Goal: Task Accomplishment & Management: Manage account settings

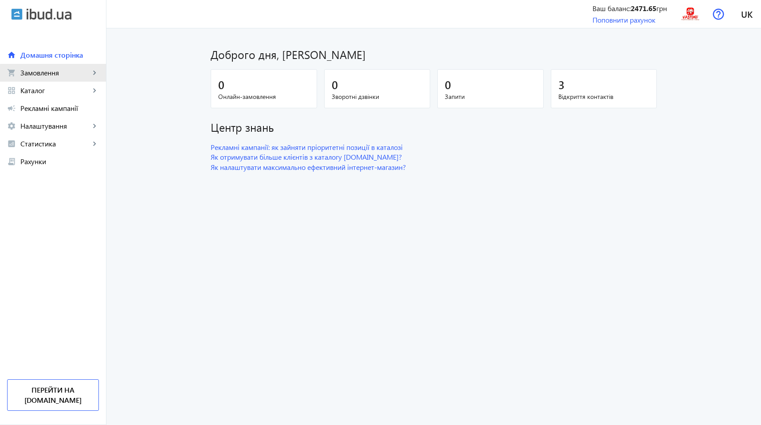
click at [56, 78] on link "shopping_cart Замовлення keyboard_arrow_right" at bounding box center [53, 73] width 106 height 18
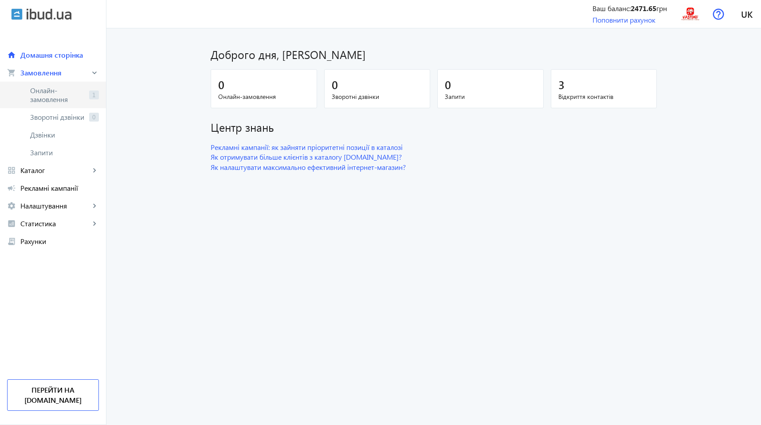
click at [52, 97] on span "Онлайн-замовлення" at bounding box center [57, 95] width 55 height 18
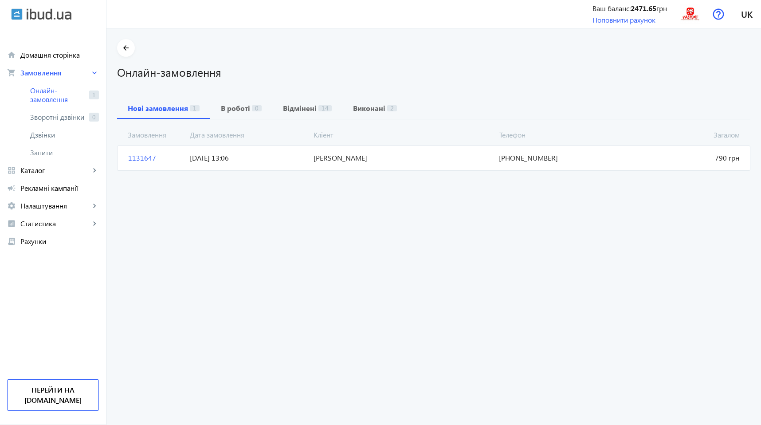
click at [135, 160] on span "1131647" at bounding box center [156, 158] width 62 height 10
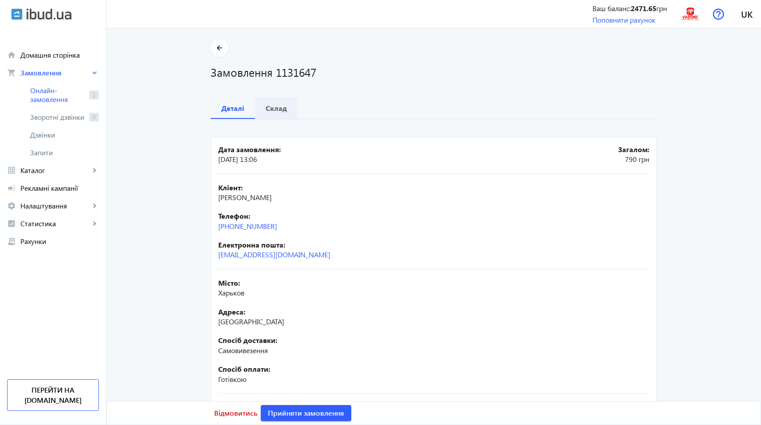
click at [282, 107] on b "Склад" at bounding box center [276, 108] width 21 height 7
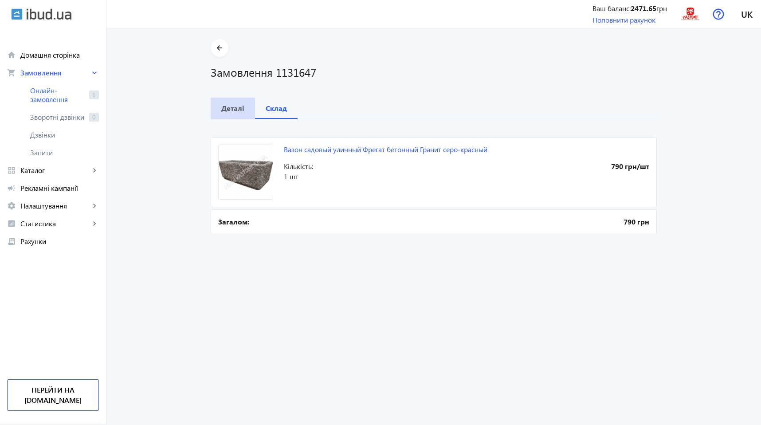
click at [232, 112] on b "Деталі" at bounding box center [232, 108] width 23 height 7
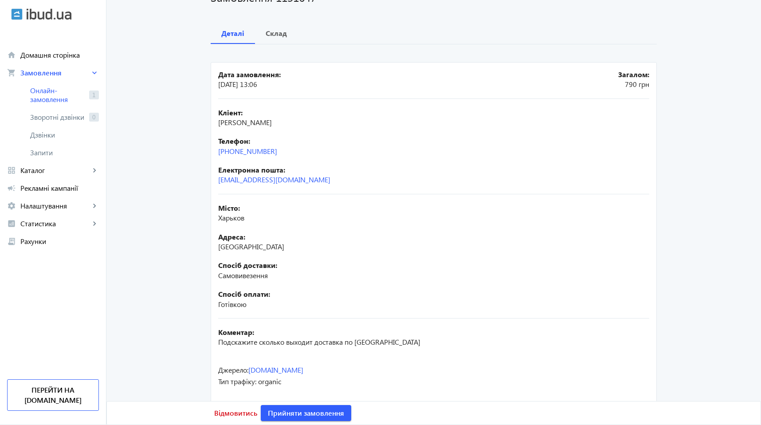
scroll to position [85, 0]
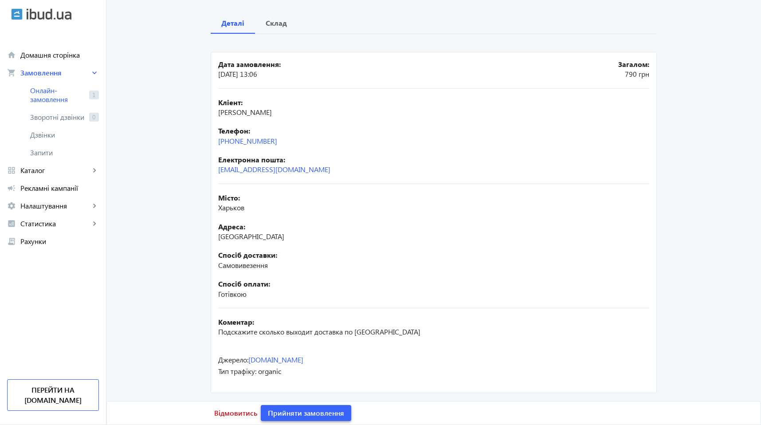
click at [298, 408] on span "Прийняти замовлення" at bounding box center [306, 413] width 76 height 10
click at [278, 25] on b "Склад" at bounding box center [276, 23] width 21 height 7
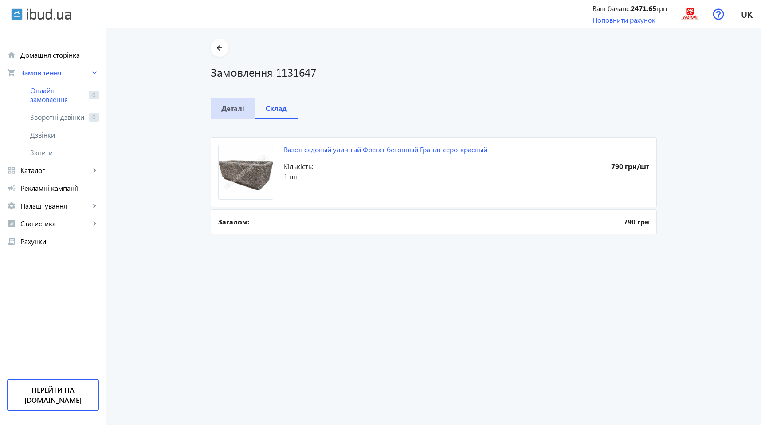
click at [230, 105] on b "Деталі" at bounding box center [232, 108] width 23 height 7
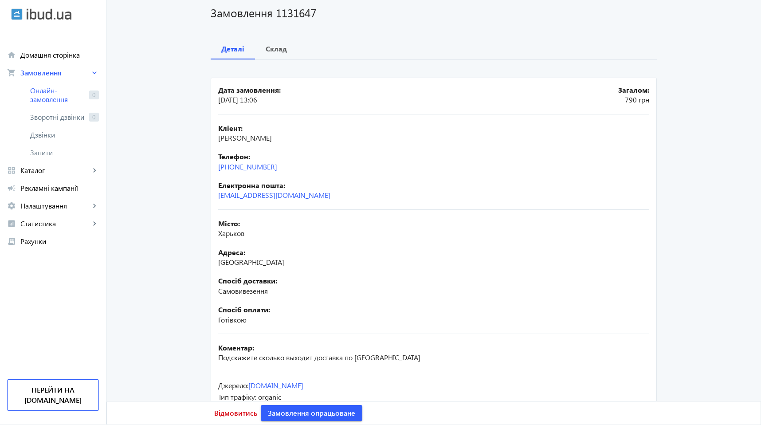
scroll to position [85, 0]
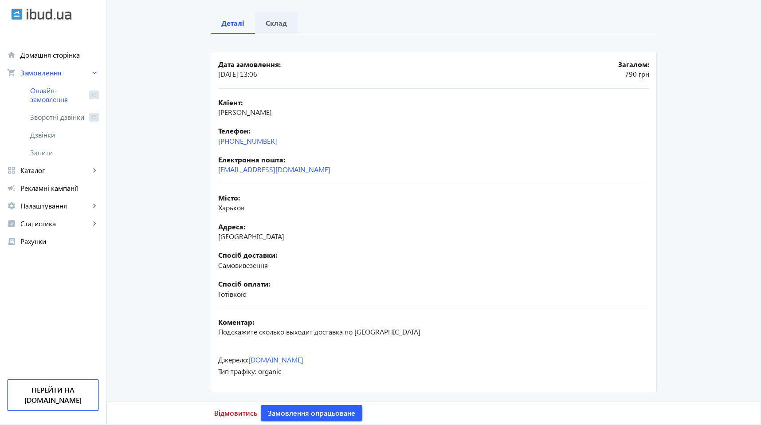
click at [274, 24] on b "Склад" at bounding box center [276, 23] width 21 height 7
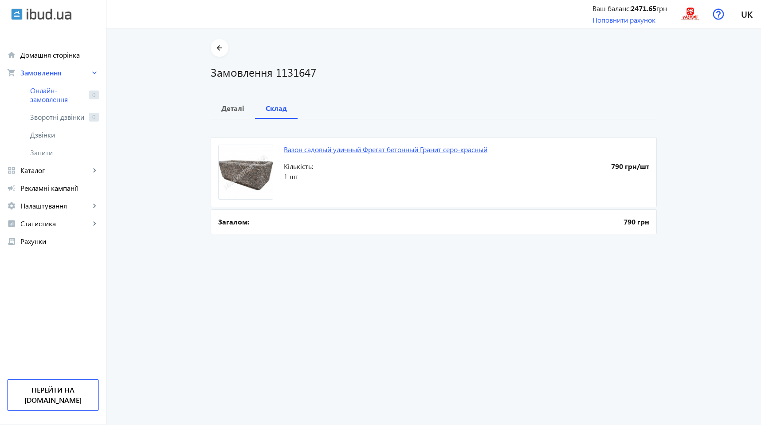
click at [310, 149] on link "Вазон садовый уличный Фрегат бетонный Гранит серо-красный" at bounding box center [386, 149] width 204 height 9
click at [231, 105] on b "Деталі" at bounding box center [232, 108] width 23 height 7
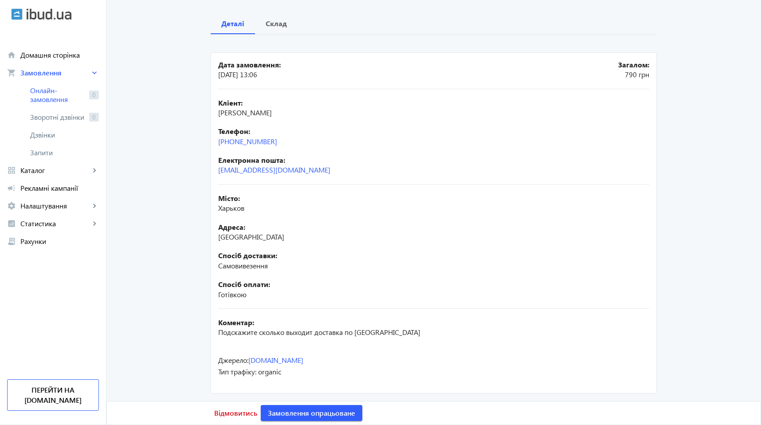
scroll to position [85, 0]
click at [267, 17] on span "Склад" at bounding box center [276, 22] width 21 height 21
